Goal: Check status: Check status

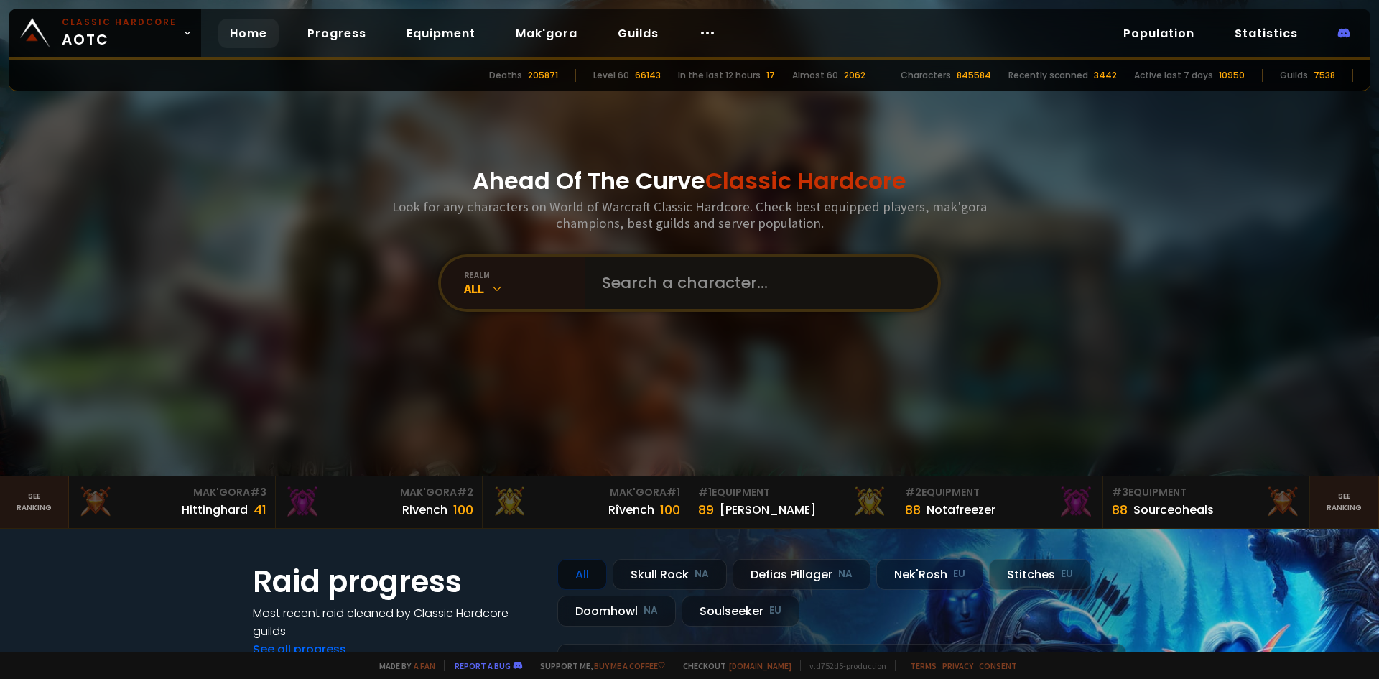
click at [663, 289] on input "text" at bounding box center [756, 283] width 327 height 52
type input "siodan"
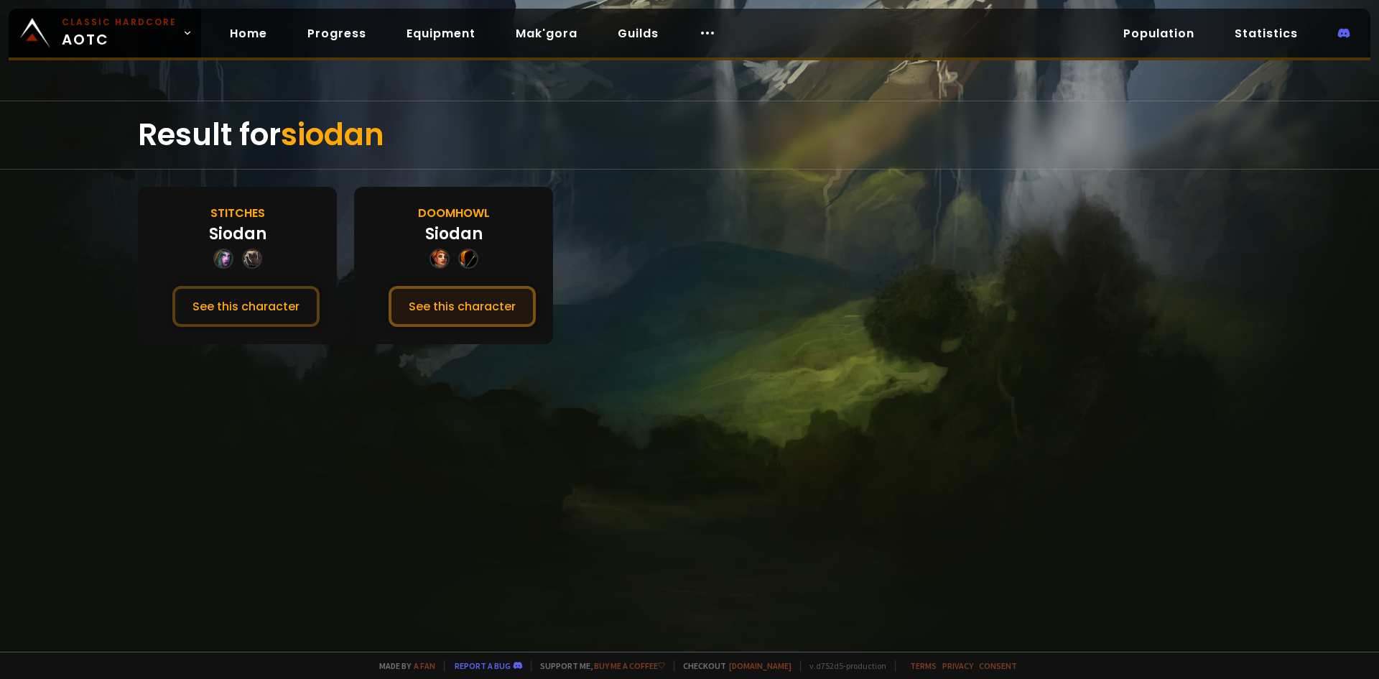
click at [470, 311] on button "See this character" at bounding box center [462, 306] width 147 height 41
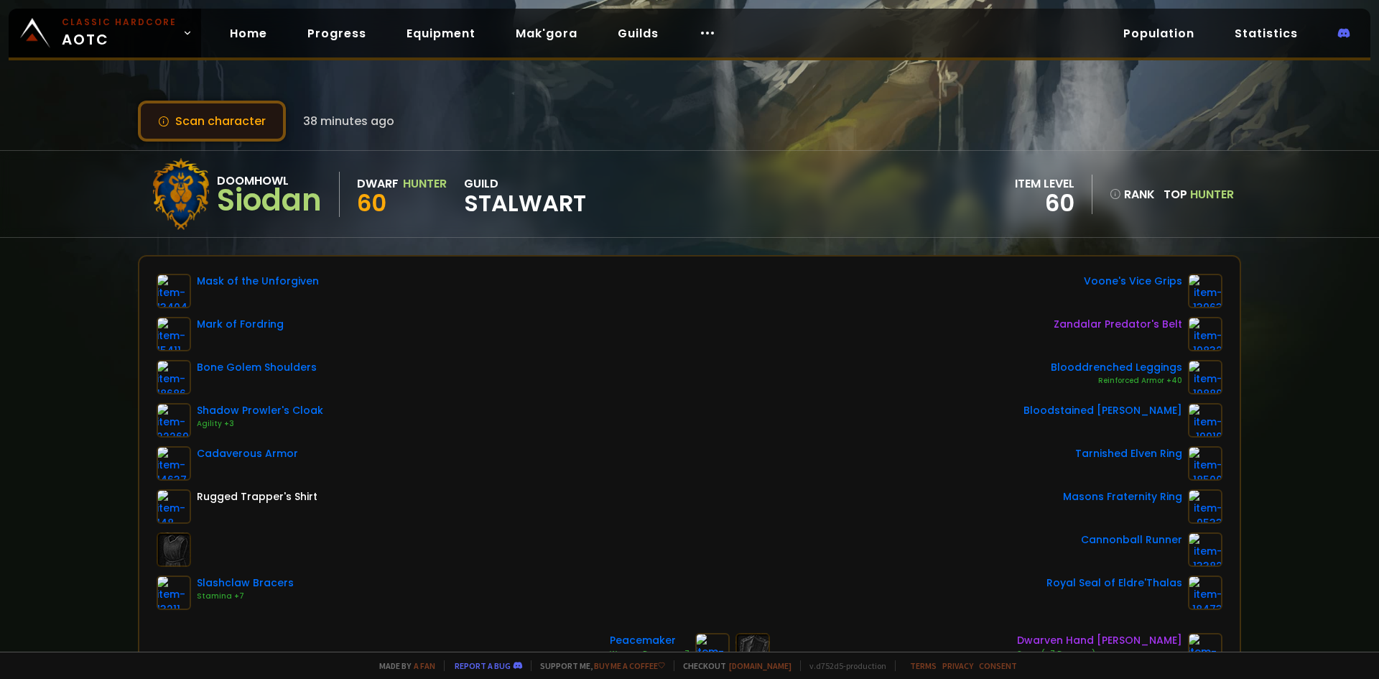
click at [241, 119] on button "Scan character" at bounding box center [212, 121] width 148 height 41
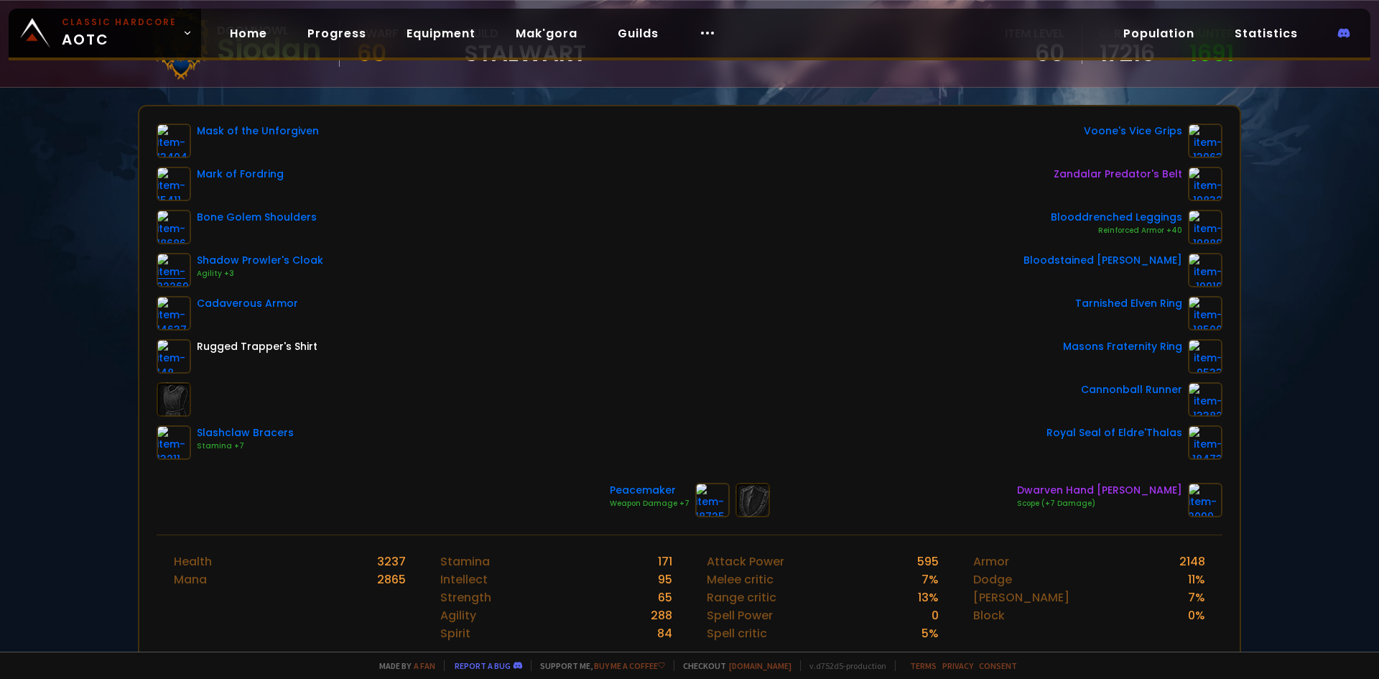
scroll to position [144, 0]
